Goal: Navigation & Orientation: Find specific page/section

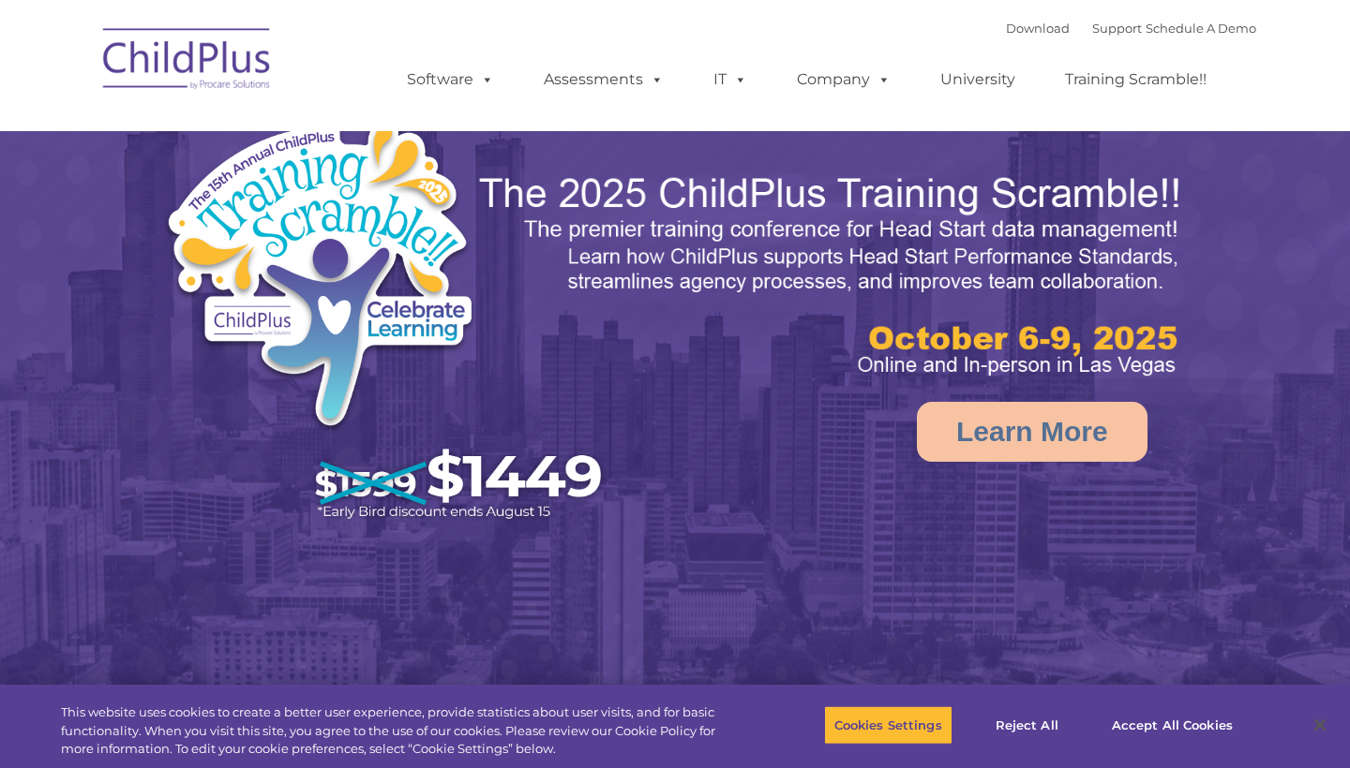
select select "MEDIUM"
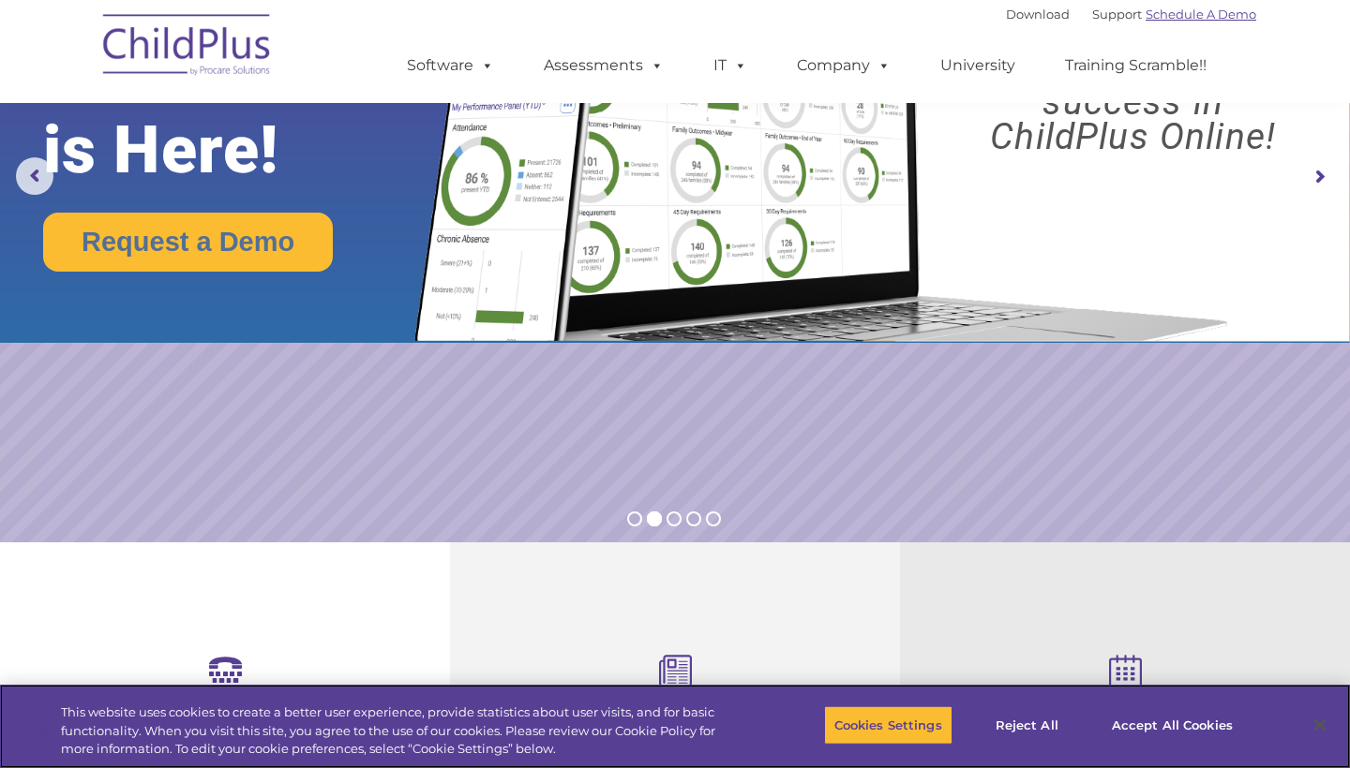
scroll to position [187, 0]
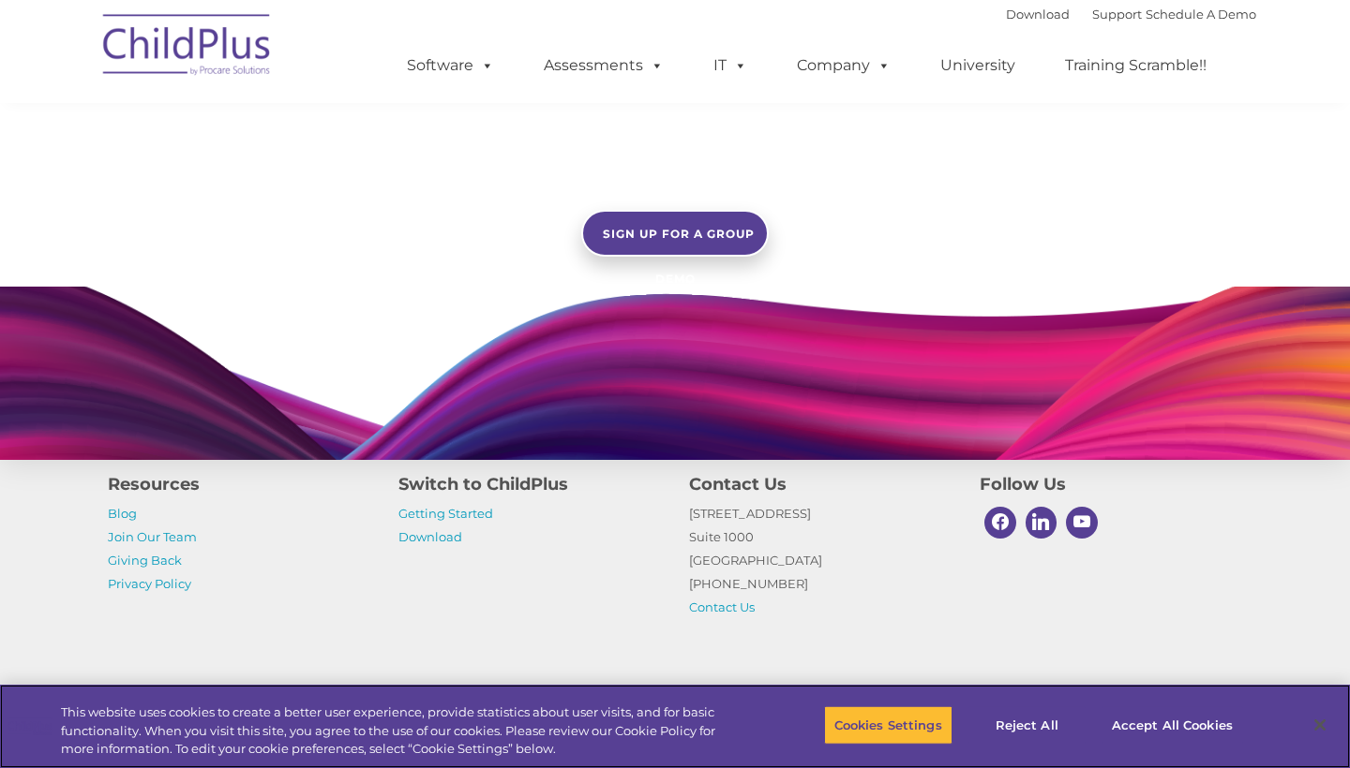
scroll to position [1713, 0]
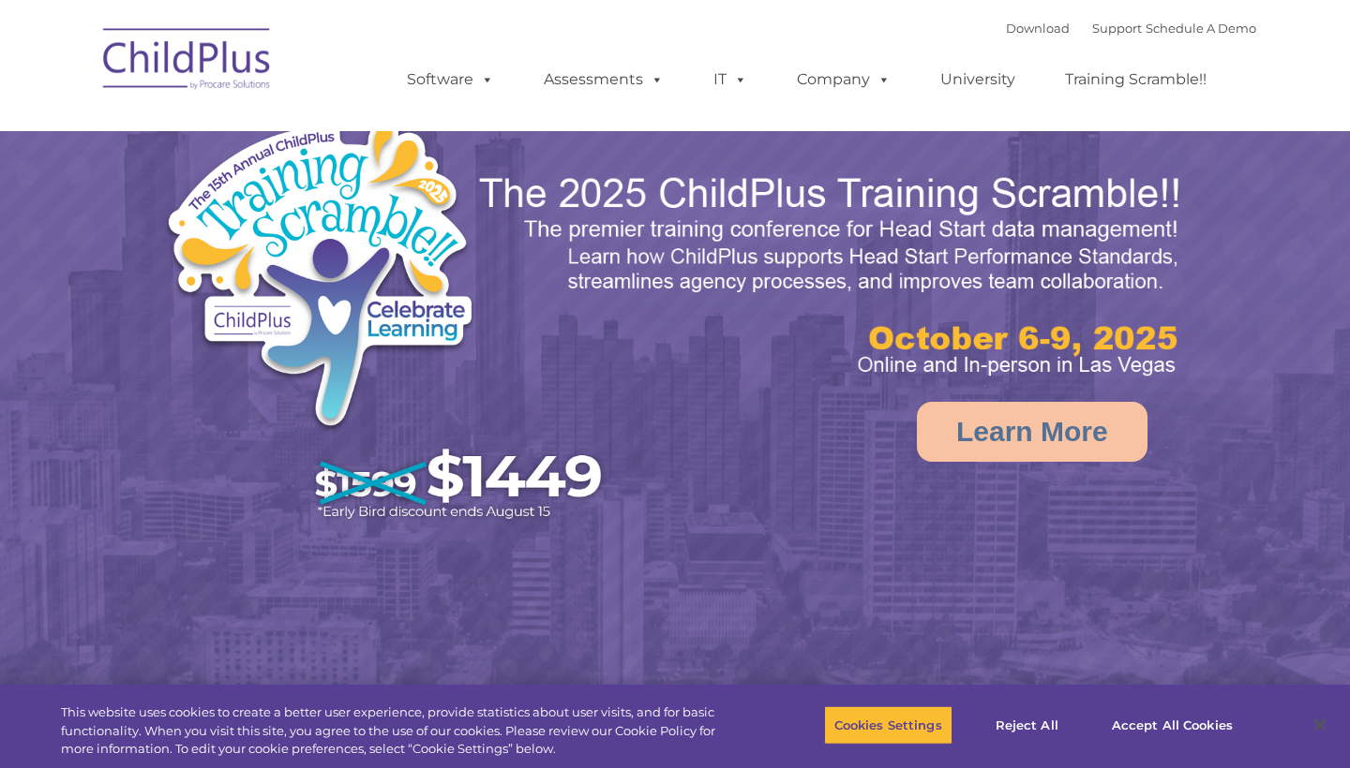
select select "MEDIUM"
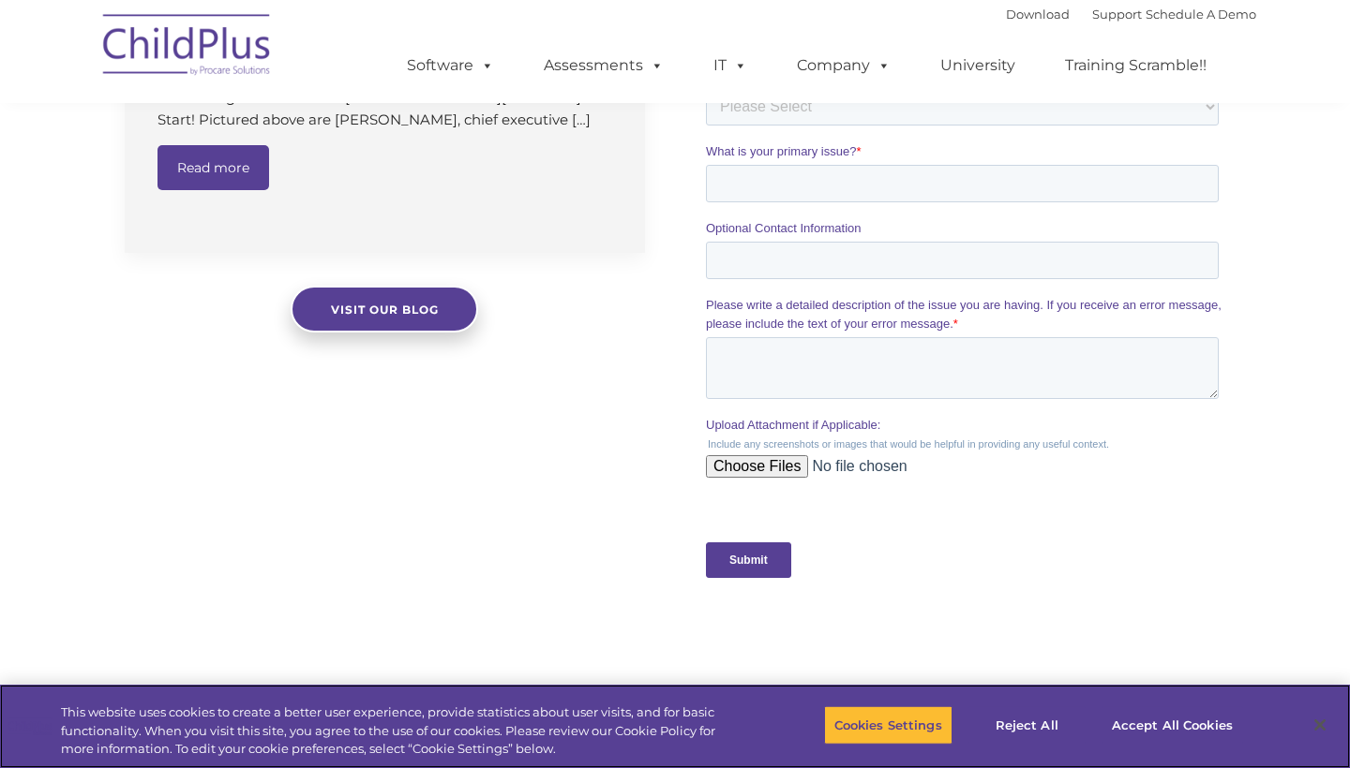
scroll to position [1571, 0]
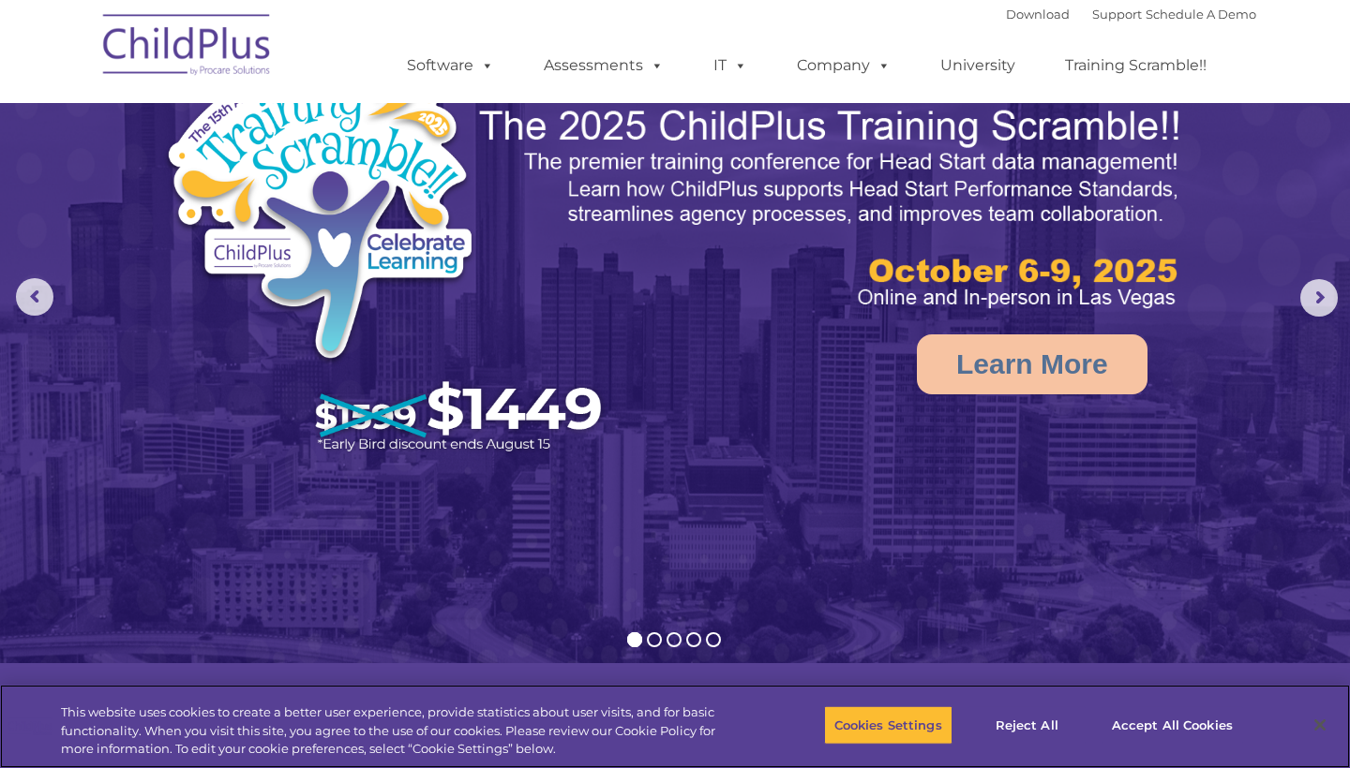
scroll to position [47, 0]
